Goal: Task Accomplishment & Management: Use online tool/utility

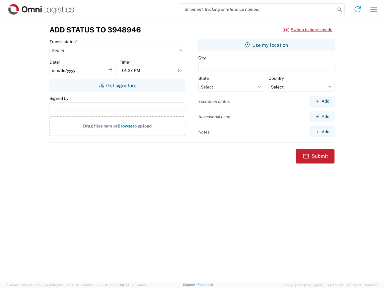
click at [257, 9] on input "search" at bounding box center [257, 9] width 155 height 11
click at [339, 10] on icon at bounding box center [339, 9] width 8 height 8
click at [357, 9] on icon at bounding box center [357, 9] width 10 height 10
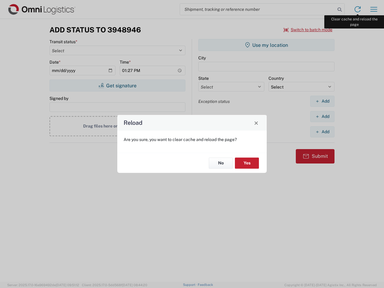
click at [373, 9] on div "Reload Are you sure, you want to clear cache and reload the page? No Yes" at bounding box center [192, 144] width 384 height 288
click at [308, 30] on div "Reload Are you sure, you want to clear cache and reload the page? No Yes" at bounding box center [192, 144] width 384 height 288
click at [117, 85] on div "Reload Are you sure, you want to clear cache and reload the page? No Yes" at bounding box center [192, 144] width 384 height 288
click at [266, 45] on div "Reload Are you sure, you want to clear cache and reload the page? No Yes" at bounding box center [192, 144] width 384 height 288
click at [322, 101] on div "Reload Are you sure, you want to clear cache and reload the page? No Yes" at bounding box center [192, 144] width 384 height 288
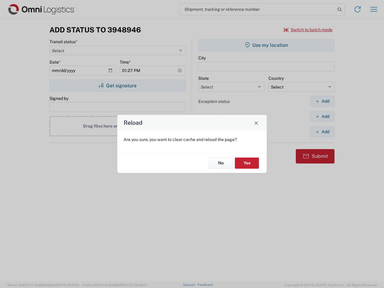
click at [322, 116] on div "Reload Are you sure, you want to clear cache and reload the page? No Yes" at bounding box center [192, 144] width 384 height 288
click at [322, 132] on div "Reload Are you sure, you want to clear cache and reload the page? No Yes" at bounding box center [192, 144] width 384 height 288
